Goal: Task Accomplishment & Management: Use online tool/utility

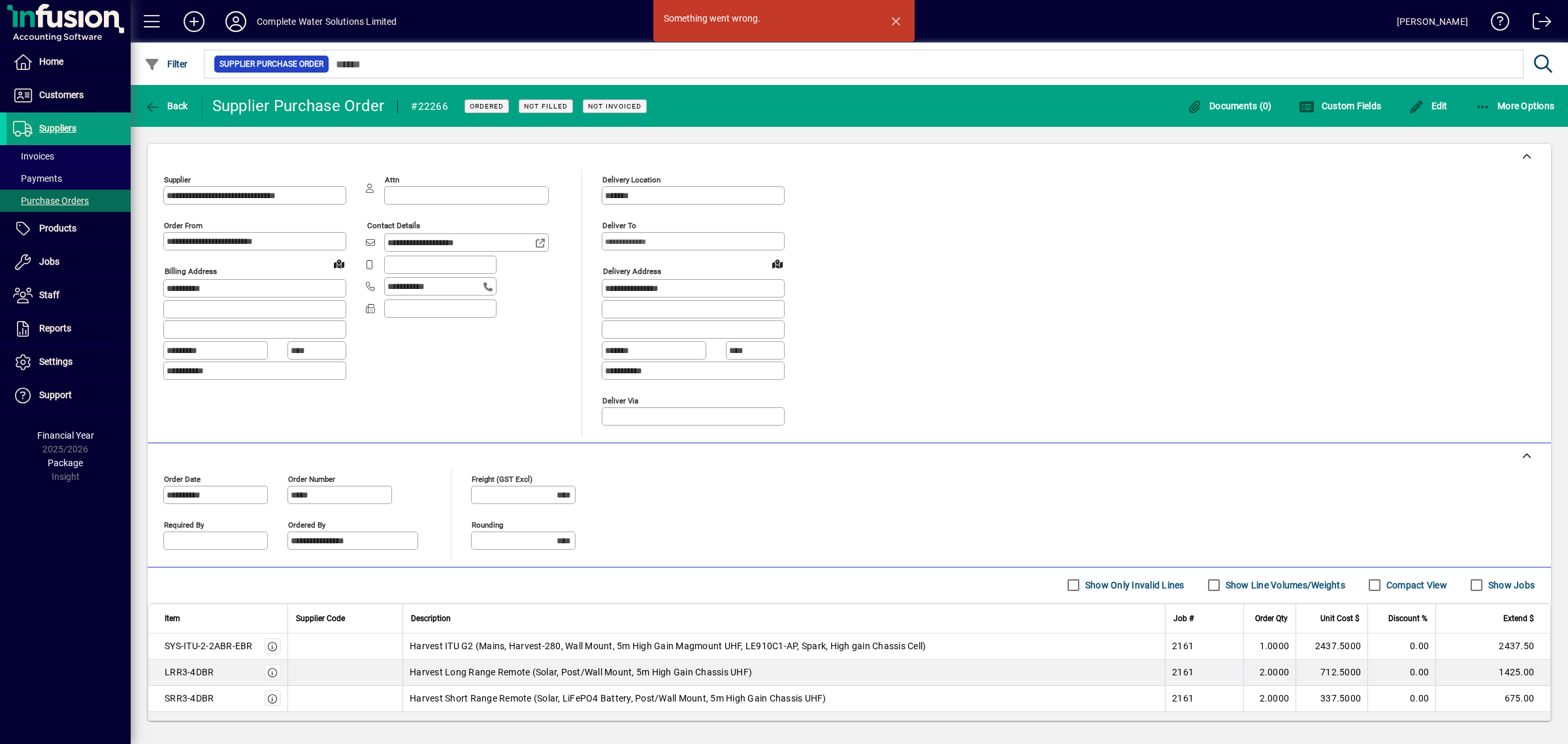
scroll to position [82, 0]
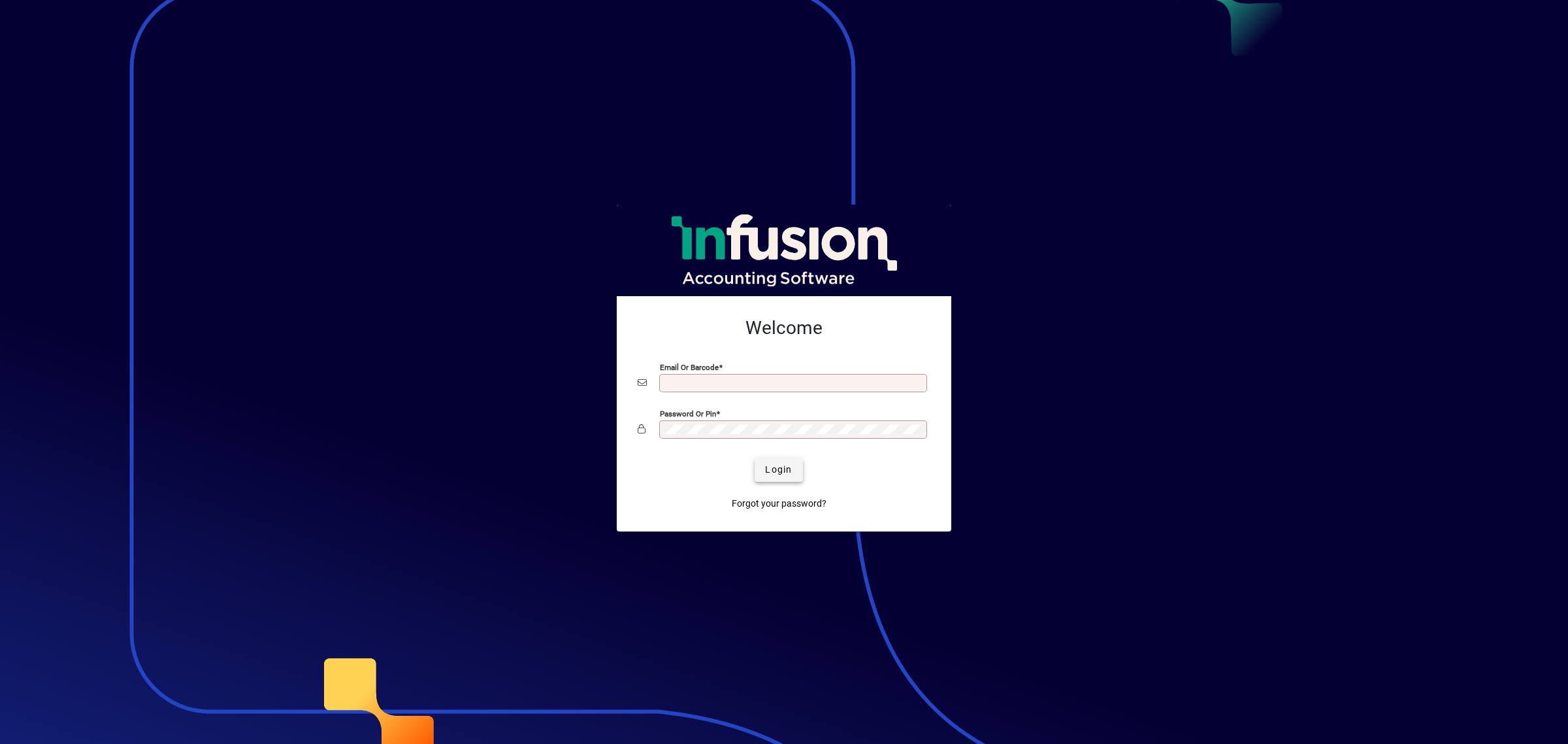
type input "**********"
click at [801, 472] on span "submit" at bounding box center [778, 470] width 47 height 31
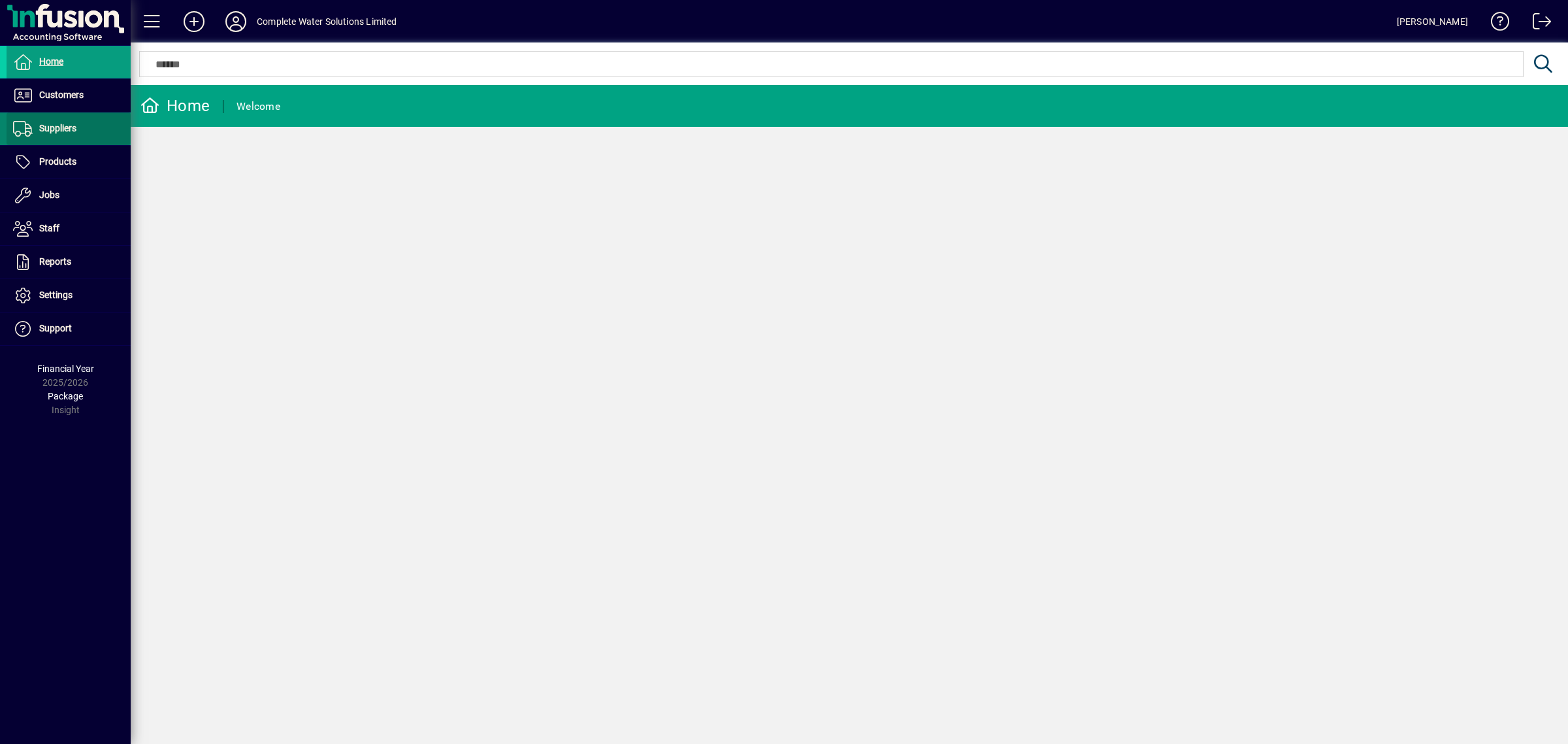
click at [92, 137] on span at bounding box center [68, 128] width 124 height 31
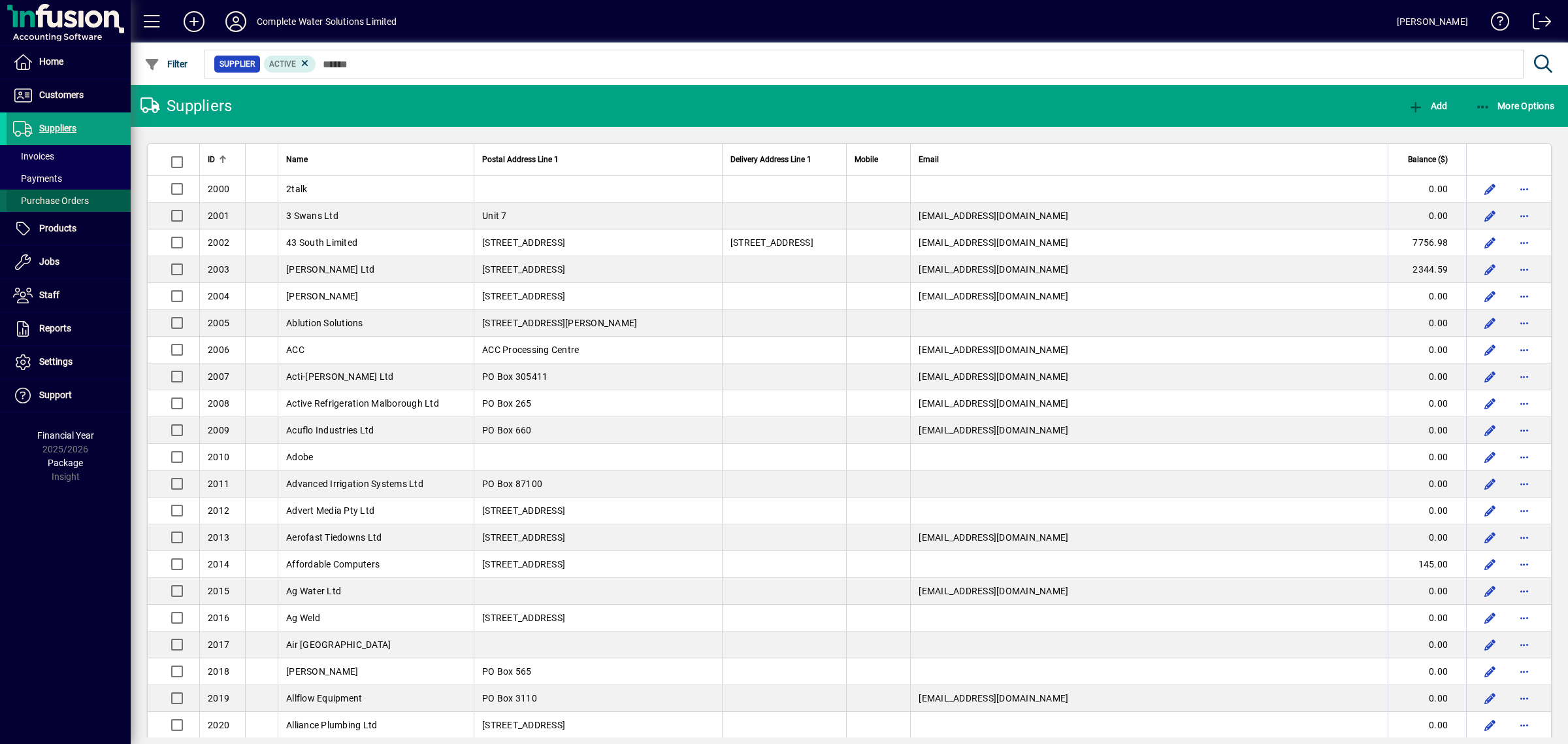
click at [70, 200] on span "Purchase Orders" at bounding box center [51, 200] width 76 height 10
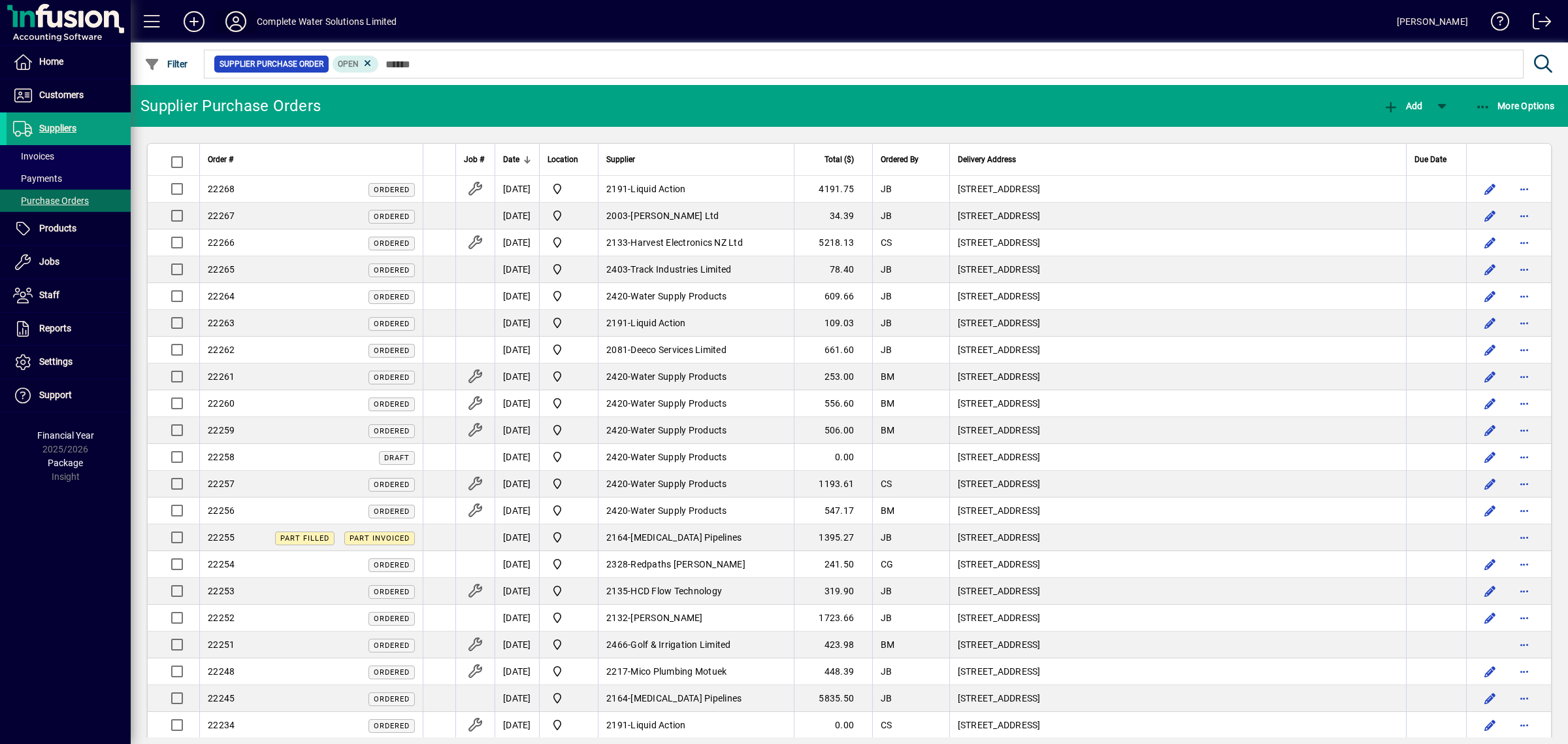
click at [235, 14] on icon at bounding box center [235, 22] width 26 height 21
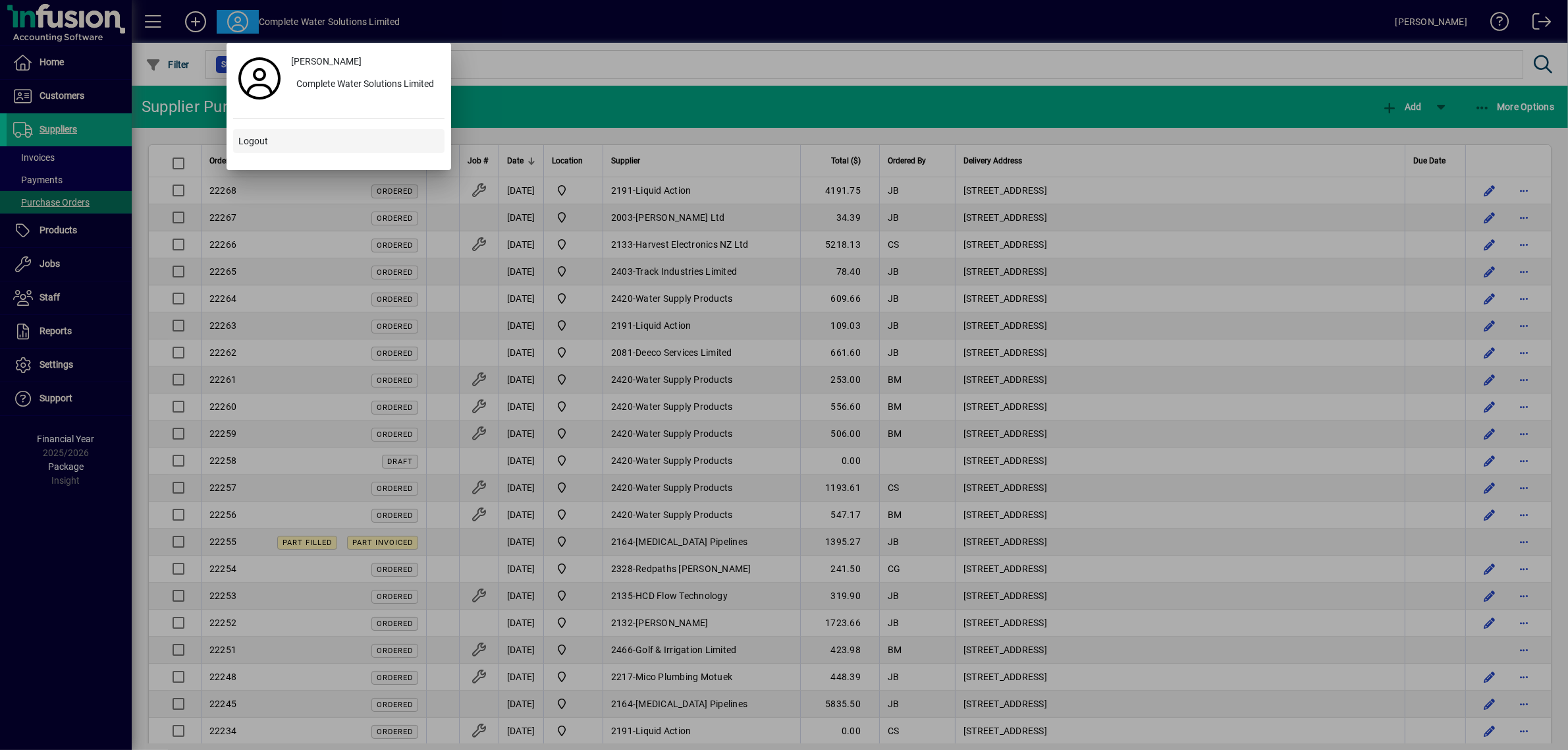
click at [244, 136] on span "Logout" at bounding box center [253, 141] width 30 height 14
